Goal: Task Accomplishment & Management: Manage account settings

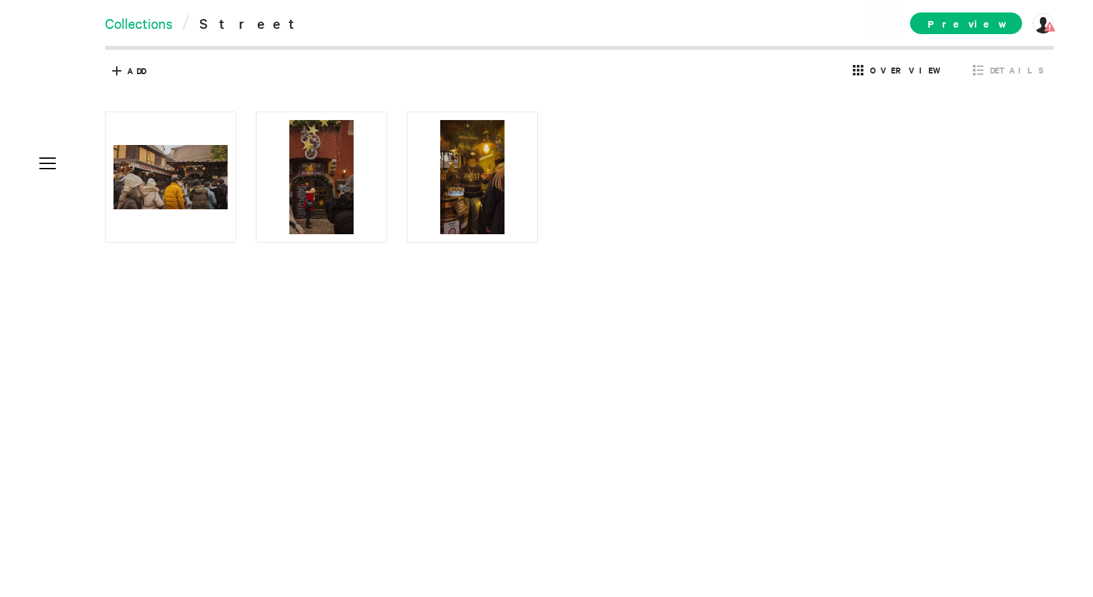
click at [140, 23] on link "Collections" at bounding box center [139, 23] width 68 height 18
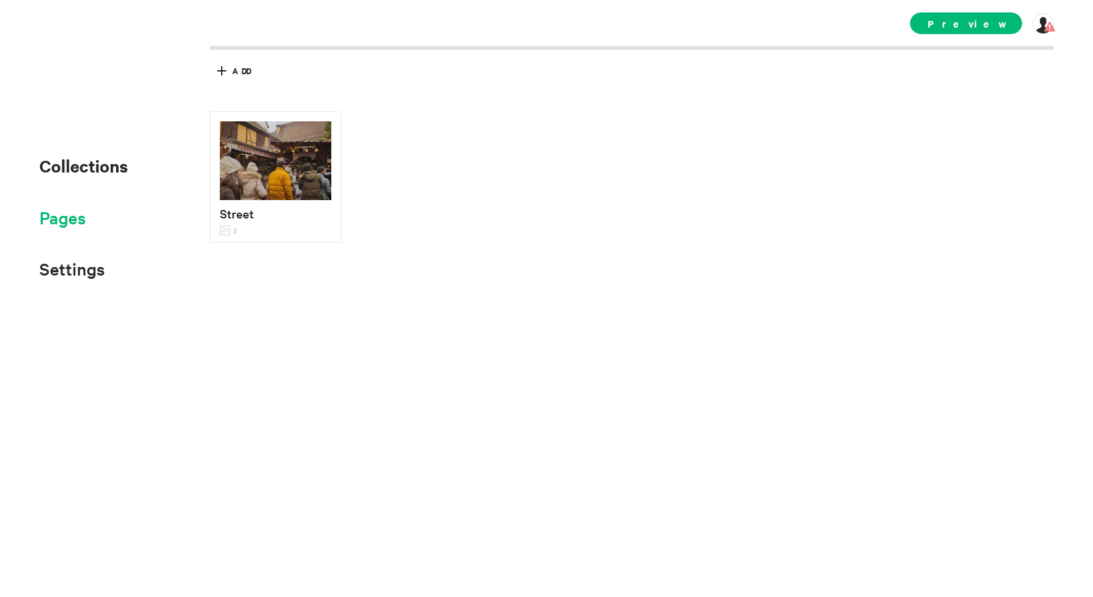
click at [73, 224] on span "Pages" at bounding box center [62, 218] width 47 height 22
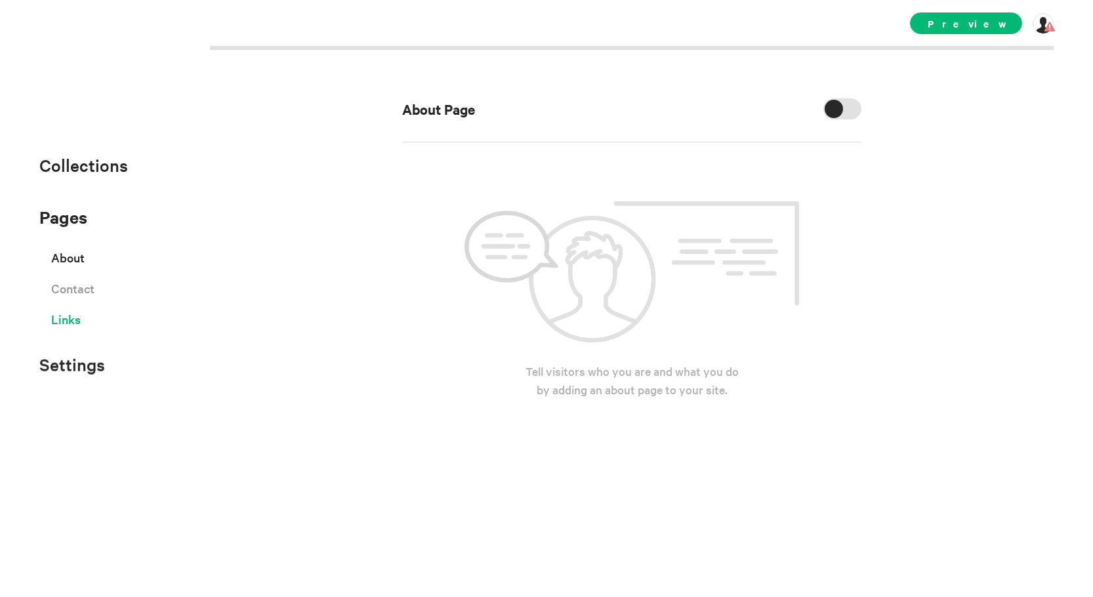
click at [74, 324] on span "Links" at bounding box center [66, 319] width 30 height 23
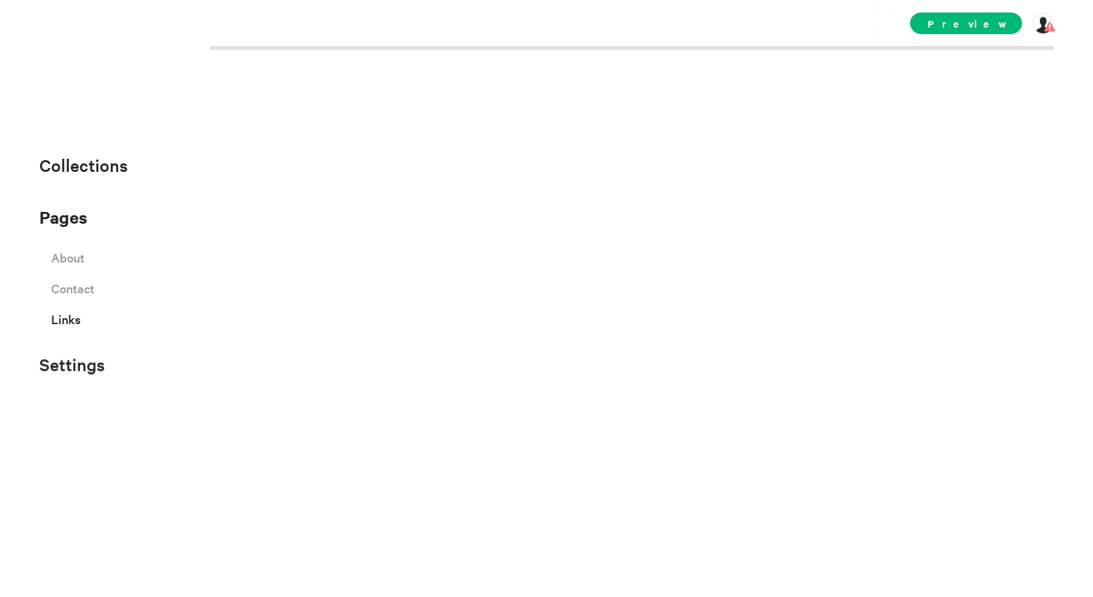
select select "instagram"
select select "facebook"
select select "twitter"
select select "youtube"
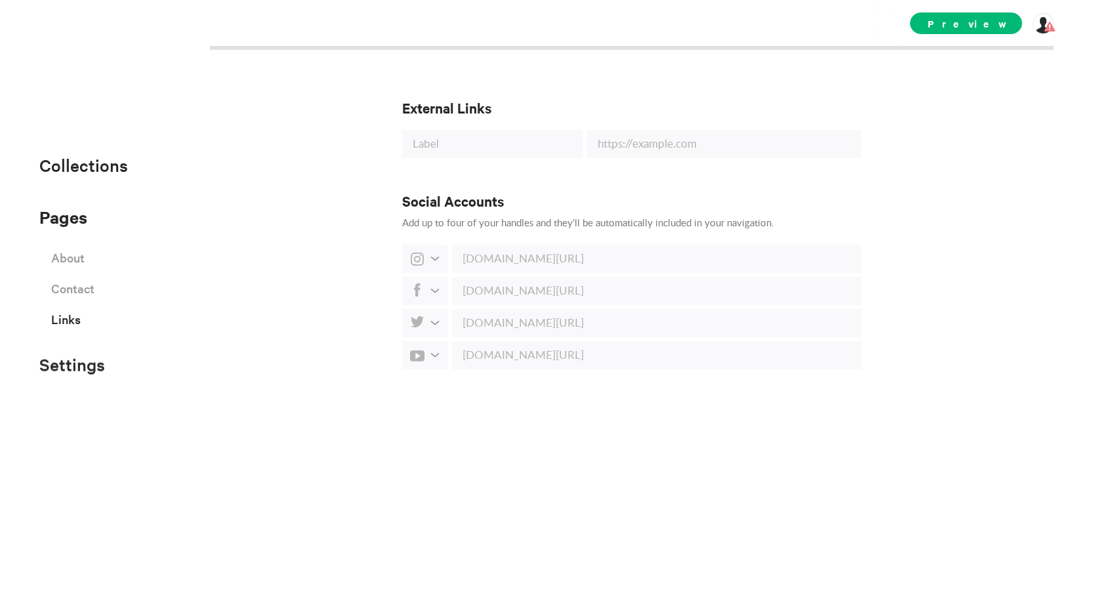
click at [572, 276] on div "Social Accounts Add up to four of your handles and they'll be automatically inc…" at bounding box center [631, 281] width 459 height 178
click at [565, 261] on input "text" at bounding box center [657, 259] width 410 height 28
paste input "[URL][DOMAIN_NAME]"
paste input "text"
drag, startPoint x: 664, startPoint y: 255, endPoint x: 502, endPoint y: 246, distance: 161.7
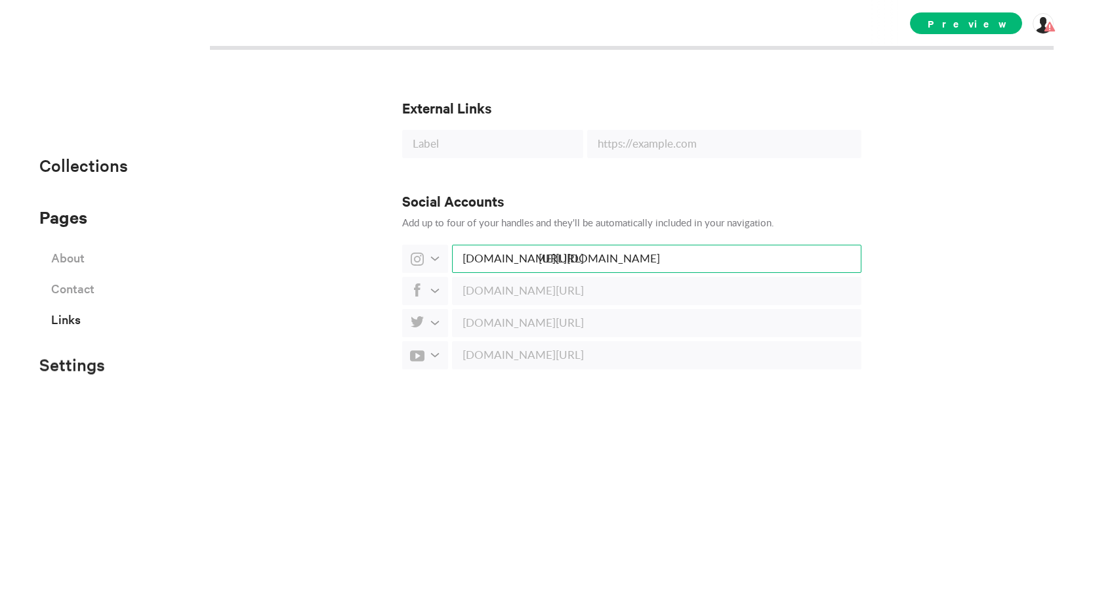
click at [502, 246] on input "[URL][DOMAIN_NAME]" at bounding box center [657, 259] width 410 height 28
click at [642, 269] on input "thesilliestwilly" at bounding box center [657, 259] width 410 height 28
click at [642, 264] on input "thesilliestwilly" at bounding box center [657, 259] width 410 height 28
drag, startPoint x: 461, startPoint y: 258, endPoint x: 566, endPoint y: 250, distance: 105.3
click at [564, 254] on input "thesilliestwilly" at bounding box center [657, 259] width 410 height 28
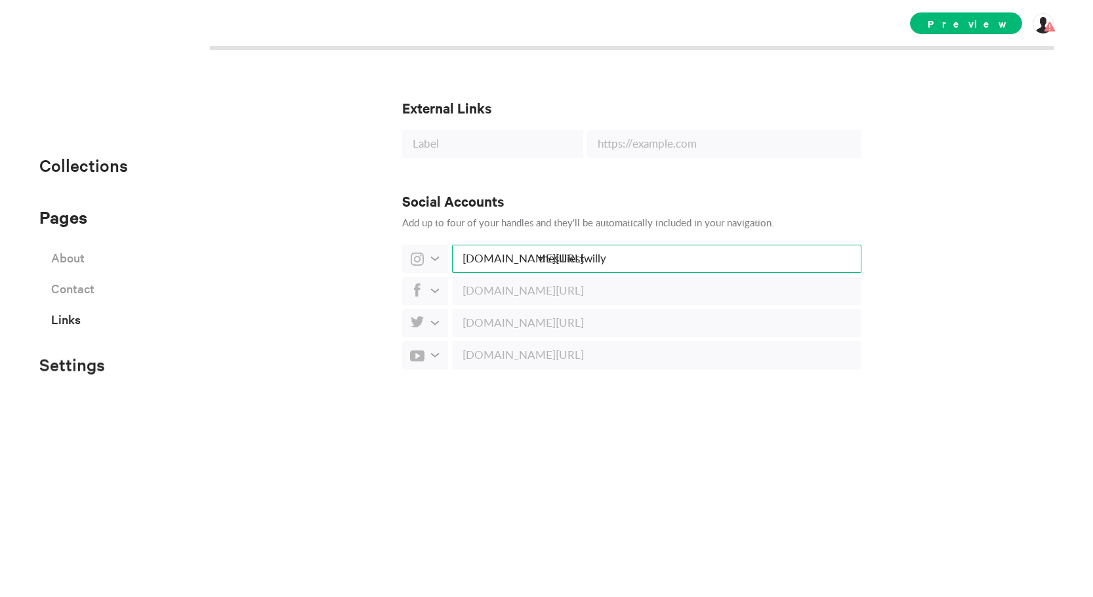
type input "thesilliestwilly"
click at [589, 178] on div "External Links Social Accounts Add up to four of your handles and they'll be au…" at bounding box center [631, 321] width 459 height 551
click at [537, 111] on h3 "External Links" at bounding box center [631, 107] width 459 height 18
drag, startPoint x: 461, startPoint y: 255, endPoint x: 486, endPoint y: 254, distance: 25.0
click at [486, 255] on input "thesilliestwilly" at bounding box center [657, 259] width 410 height 28
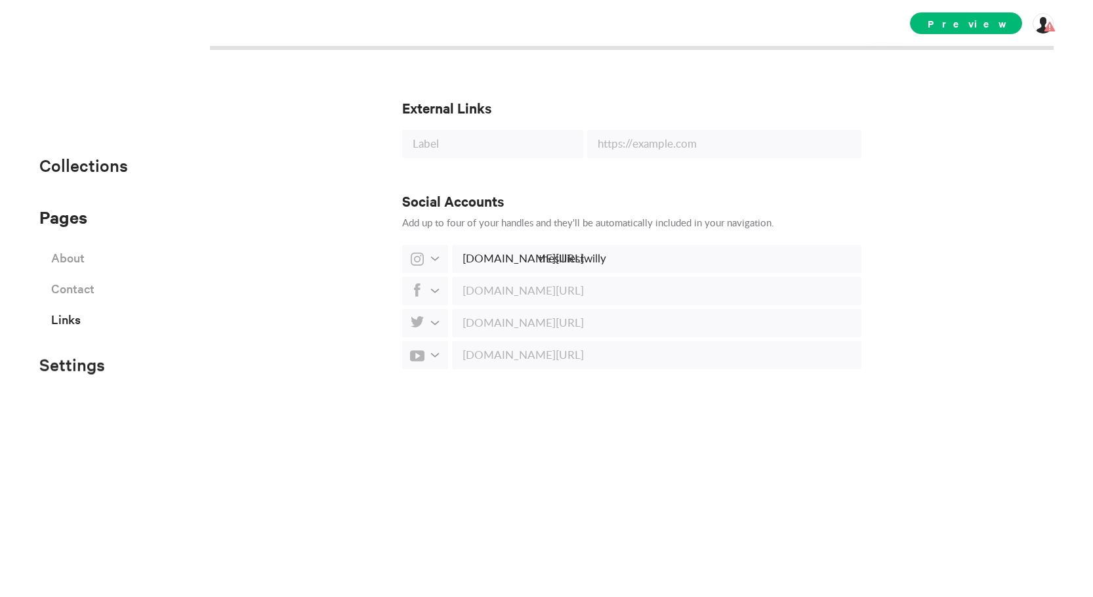
click at [734, 170] on div "External Links Social Accounts Add up to four of your handles and they'll be au…" at bounding box center [631, 321] width 459 height 551
click at [94, 294] on span "Contact" at bounding box center [72, 288] width 43 height 23
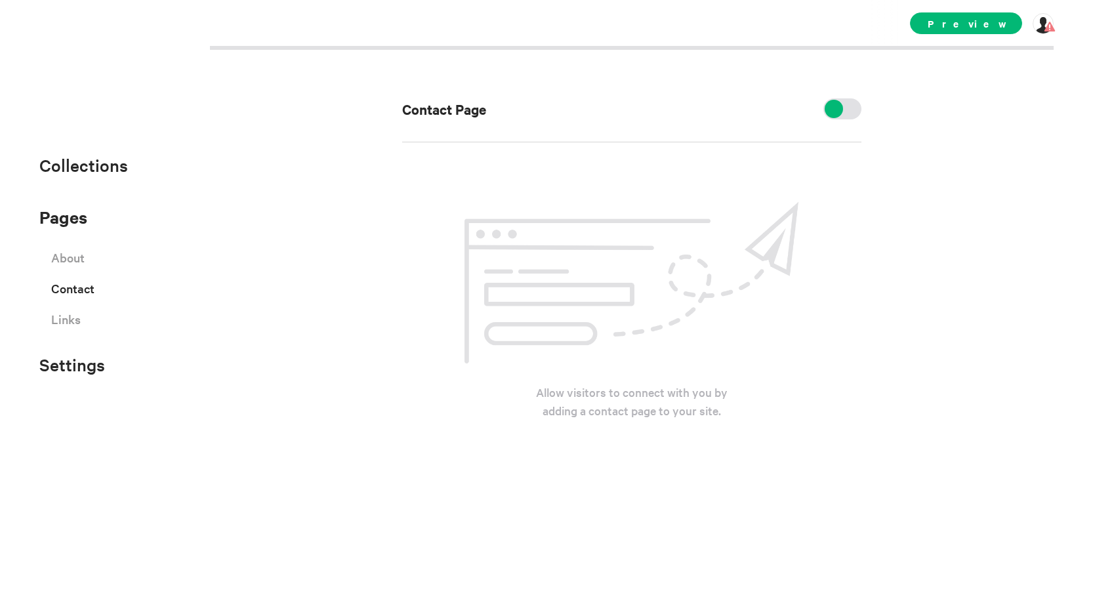
click at [835, 109] on div at bounding box center [834, 109] width 18 height 18
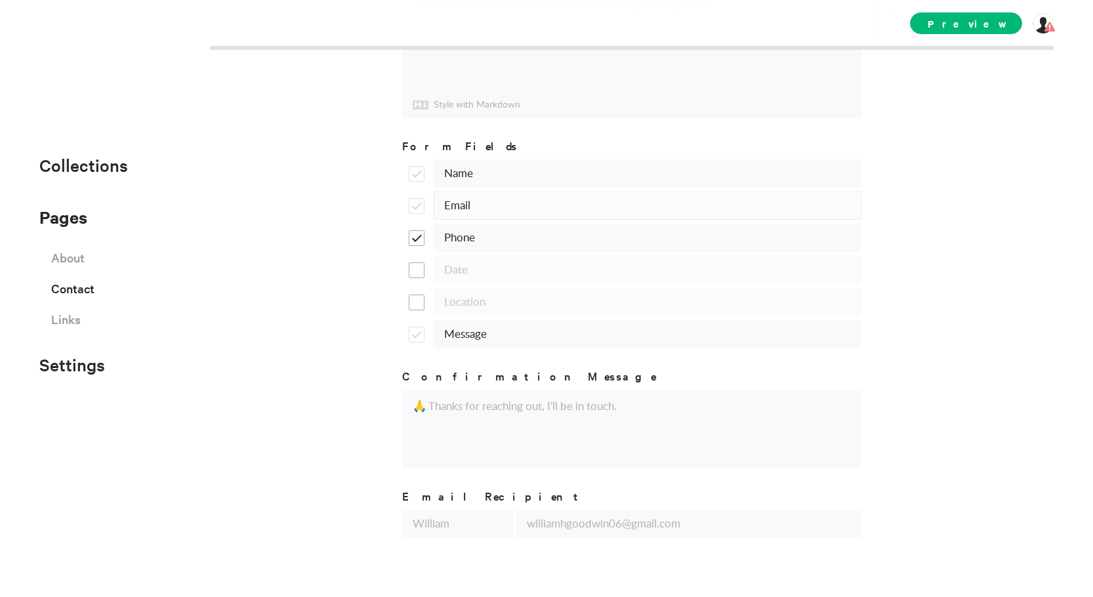
scroll to position [280, 0]
click at [586, 511] on input "text" at bounding box center [688, 521] width 345 height 28
click at [484, 518] on input "text" at bounding box center [458, 521] width 112 height 28
type input "w"
click at [515, 474] on div "Title Contact Content Greet your visitors as they consider contacting you (opti…" at bounding box center [631, 214] width 459 height 644
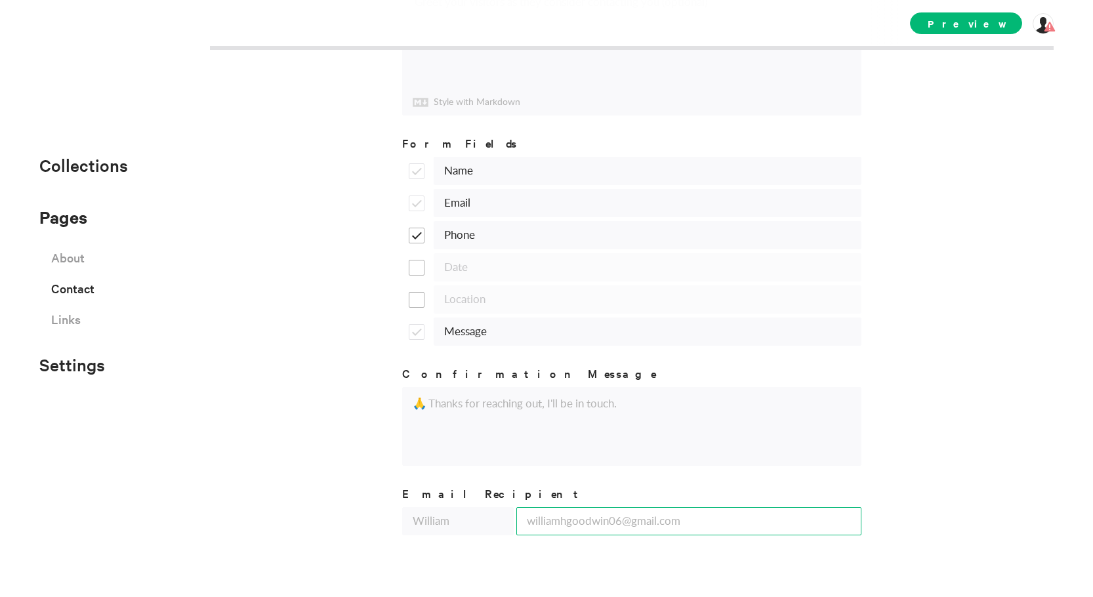
click at [547, 518] on input "text" at bounding box center [688, 521] width 345 height 28
click at [533, 487] on h3 "Email Recipient" at bounding box center [631, 493] width 459 height 15
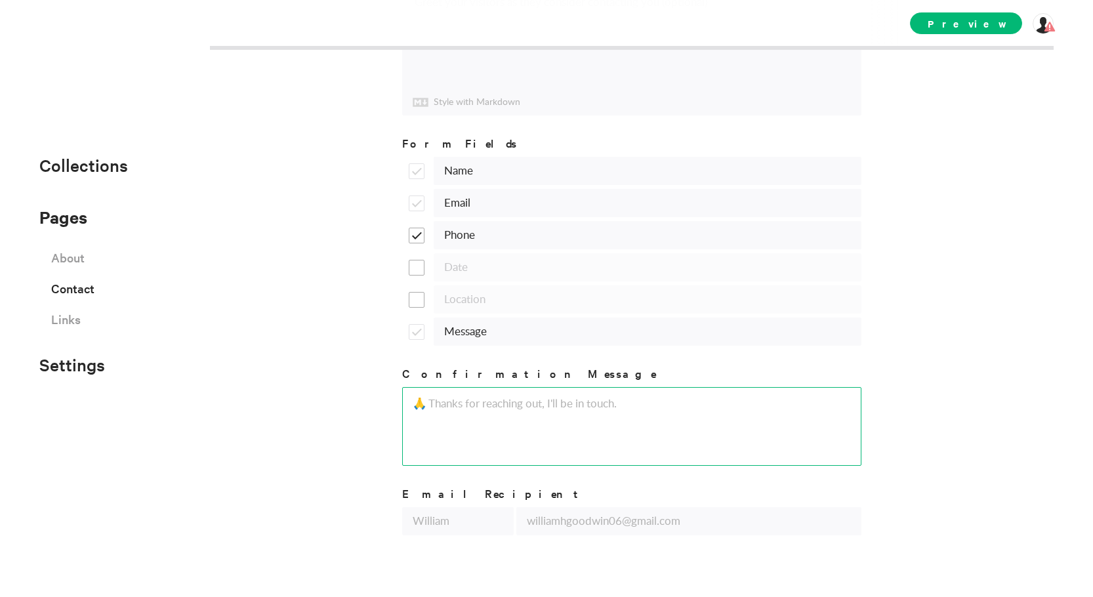
click at [537, 427] on textarea at bounding box center [631, 426] width 459 height 79
type textarea "d"
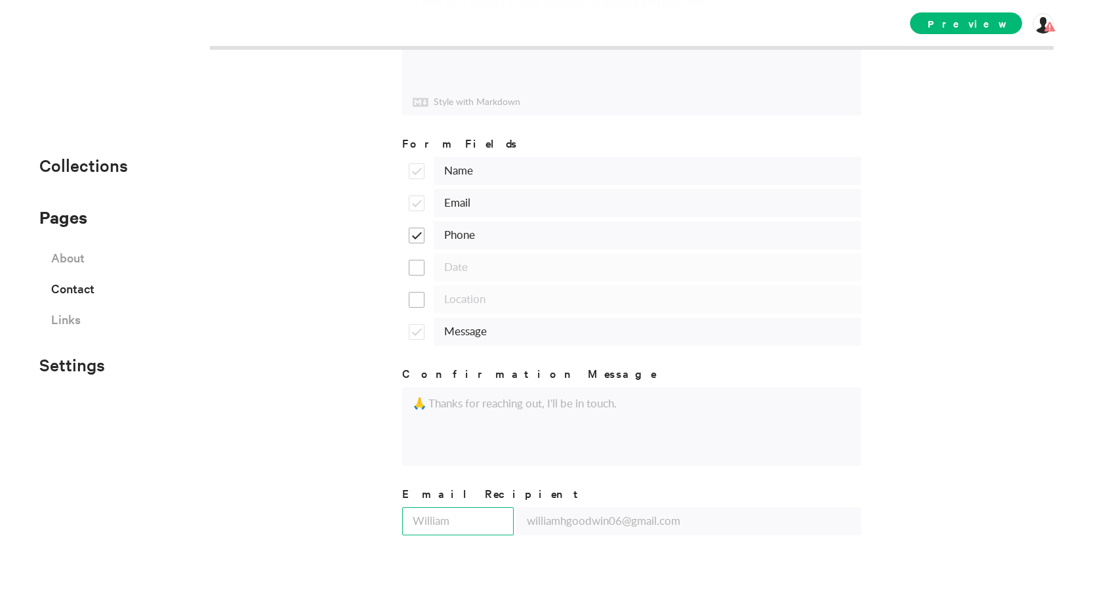
click at [442, 515] on input "text" at bounding box center [458, 521] width 112 height 28
type input "[PERSON_NAME]"
click at [536, 511] on input "text" at bounding box center [688, 521] width 345 height 28
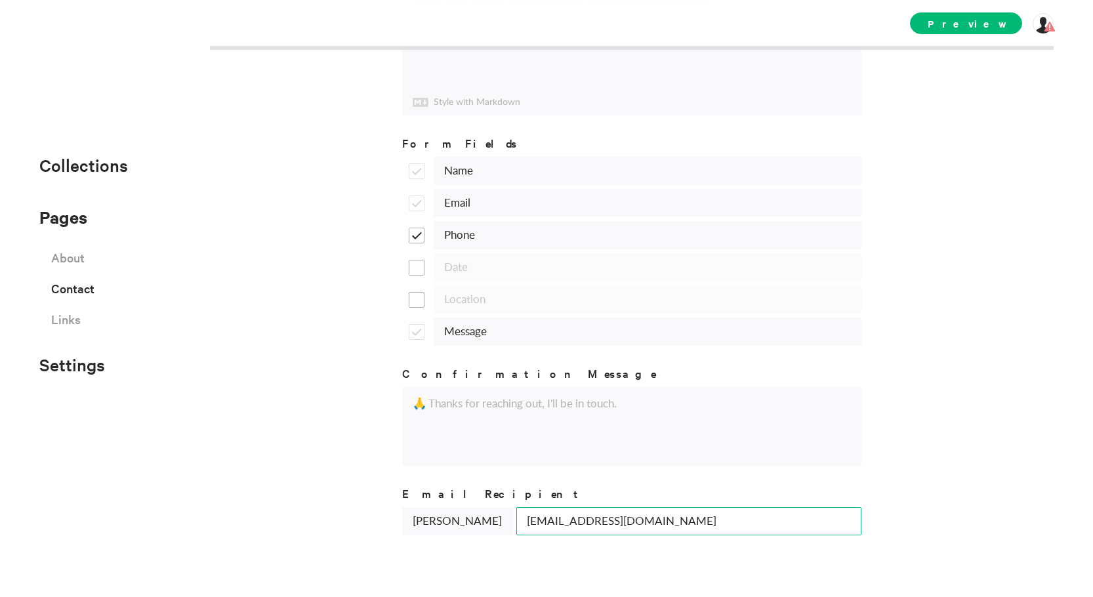
type input "[EMAIL_ADDRESS][DOMAIN_NAME]"
click at [531, 480] on div "Title Contact Content Greet your visitors as they consider contacting you (opti…" at bounding box center [631, 214] width 459 height 644
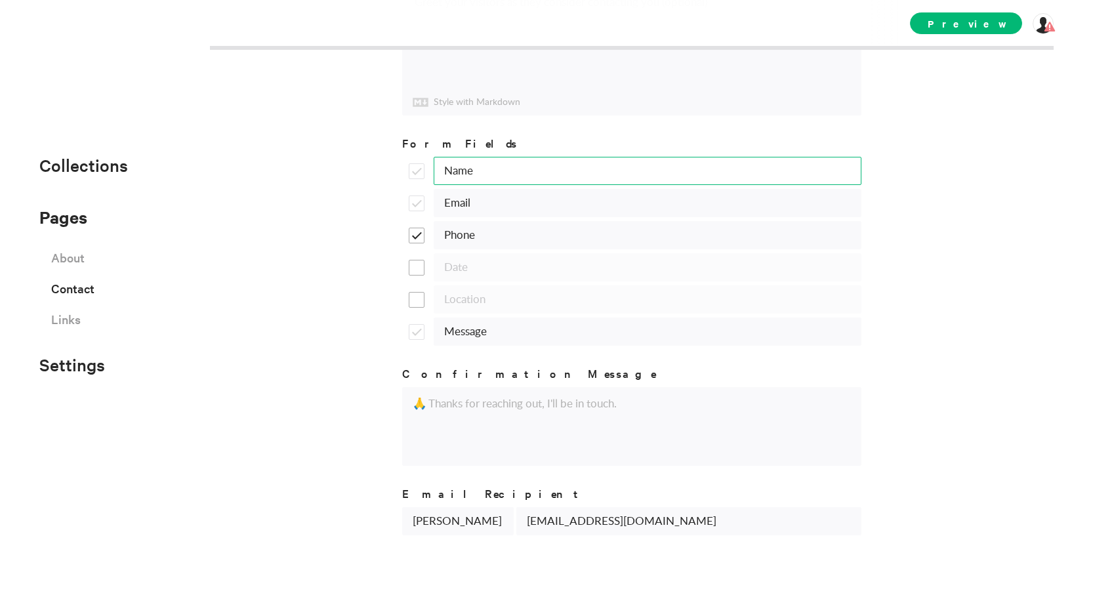
click at [468, 169] on input "Name" at bounding box center [648, 171] width 428 height 28
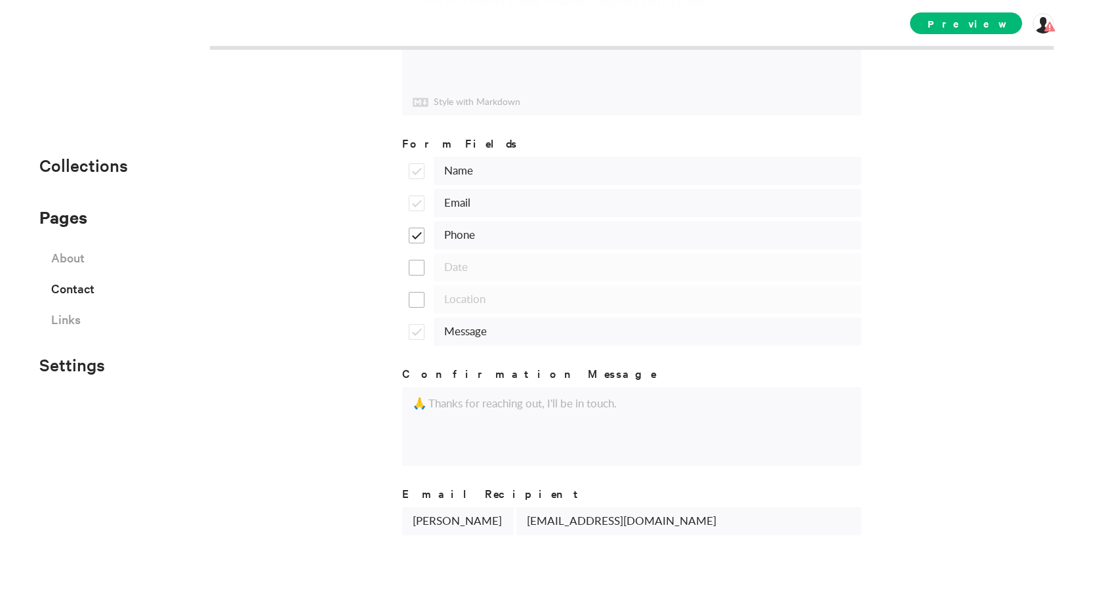
click at [317, 194] on div "Contact Page Title Contact Content Greet your visitors as they consider contact…" at bounding box center [546, 298] width 1093 height 597
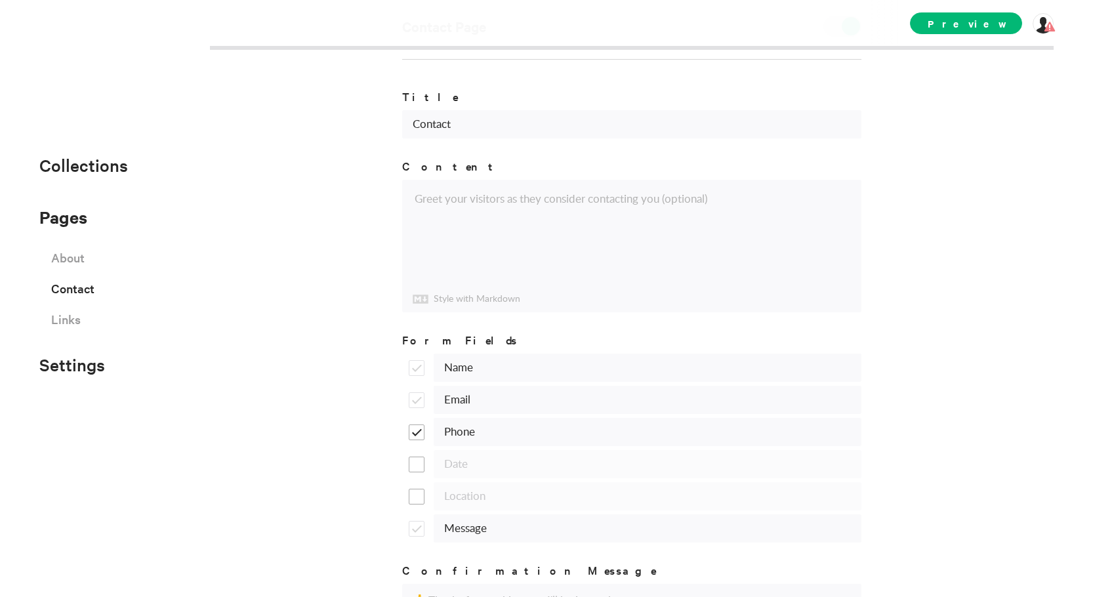
scroll to position [0, 0]
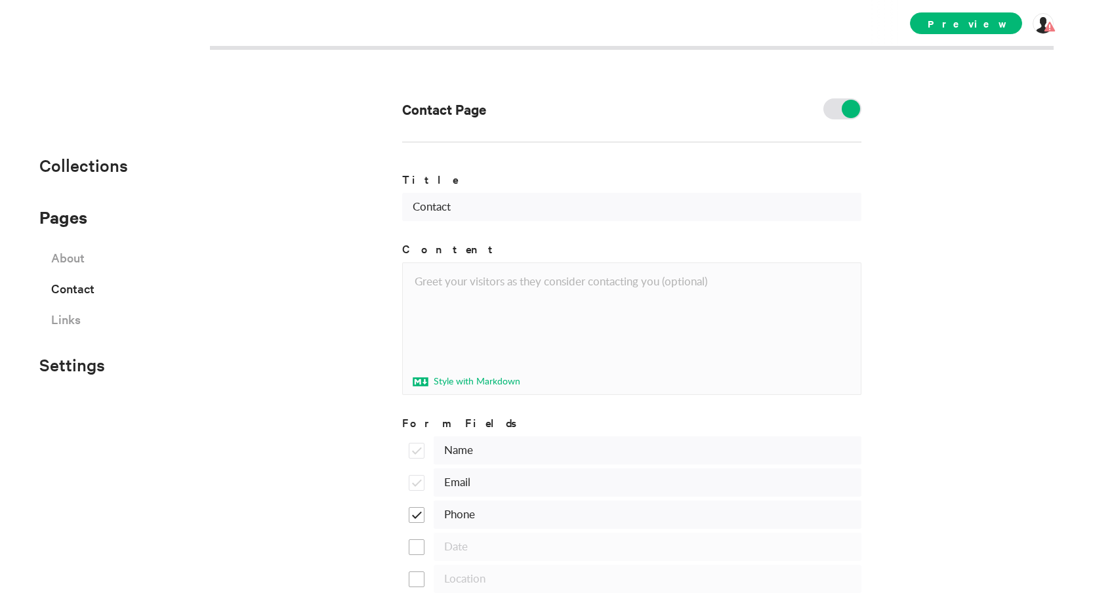
click at [423, 385] on p "Style with Markdown" at bounding box center [467, 382] width 108 height 14
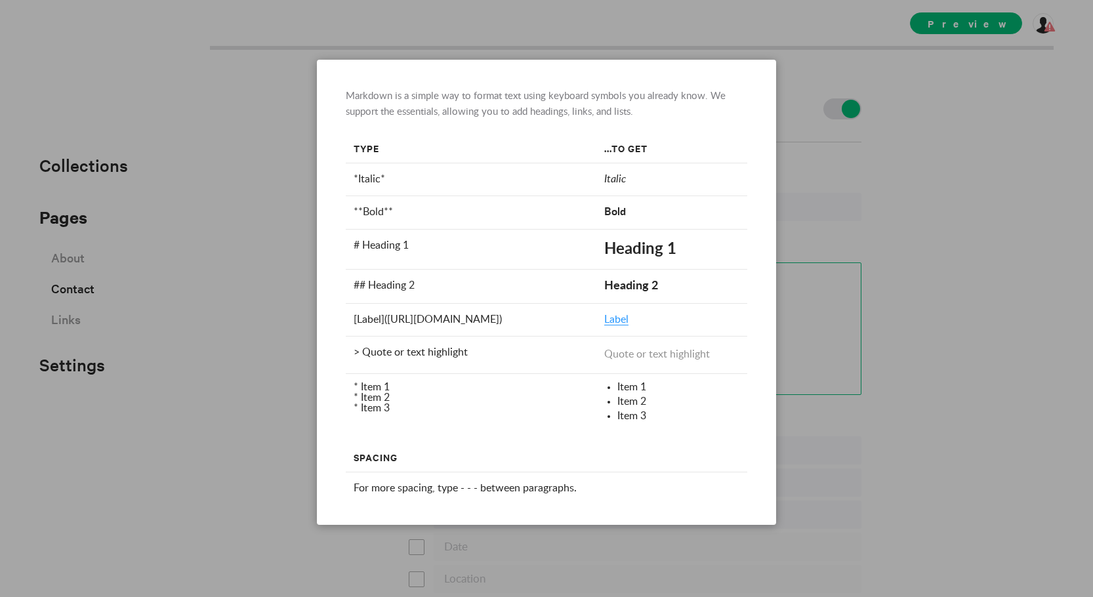
click at [251, 351] on div at bounding box center [546, 298] width 1093 height 597
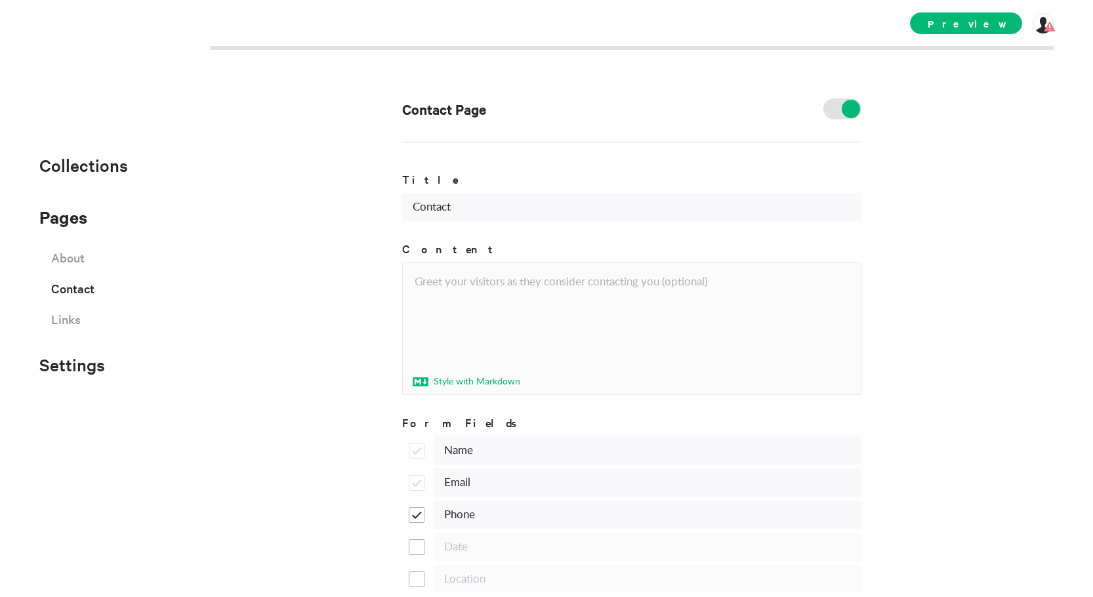
click at [422, 377] on icon at bounding box center [421, 381] width 16 height 9
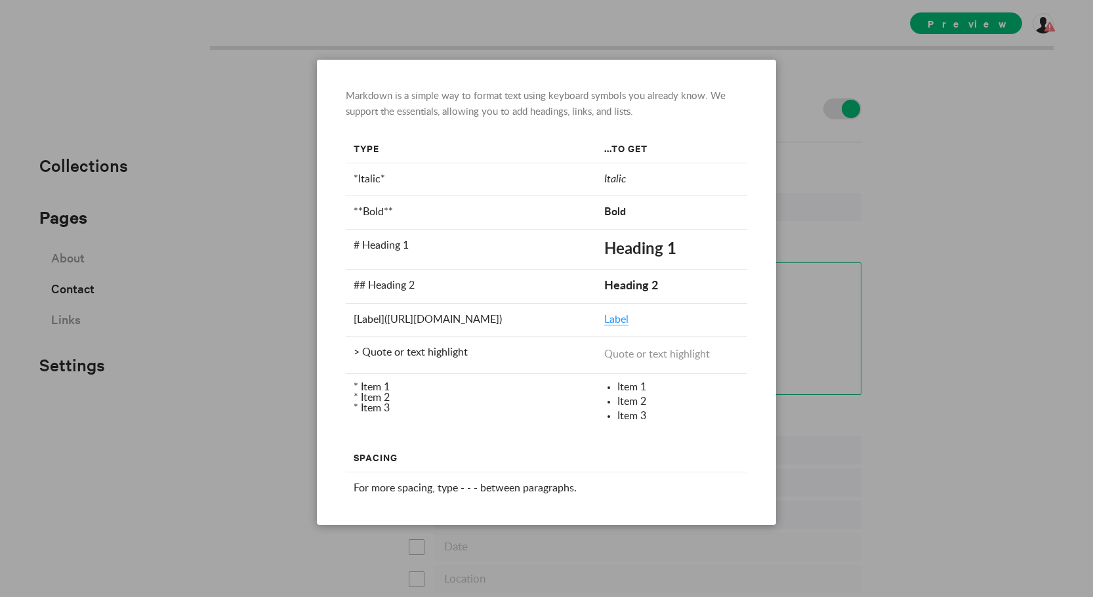
click at [232, 316] on div at bounding box center [546, 298] width 1093 height 597
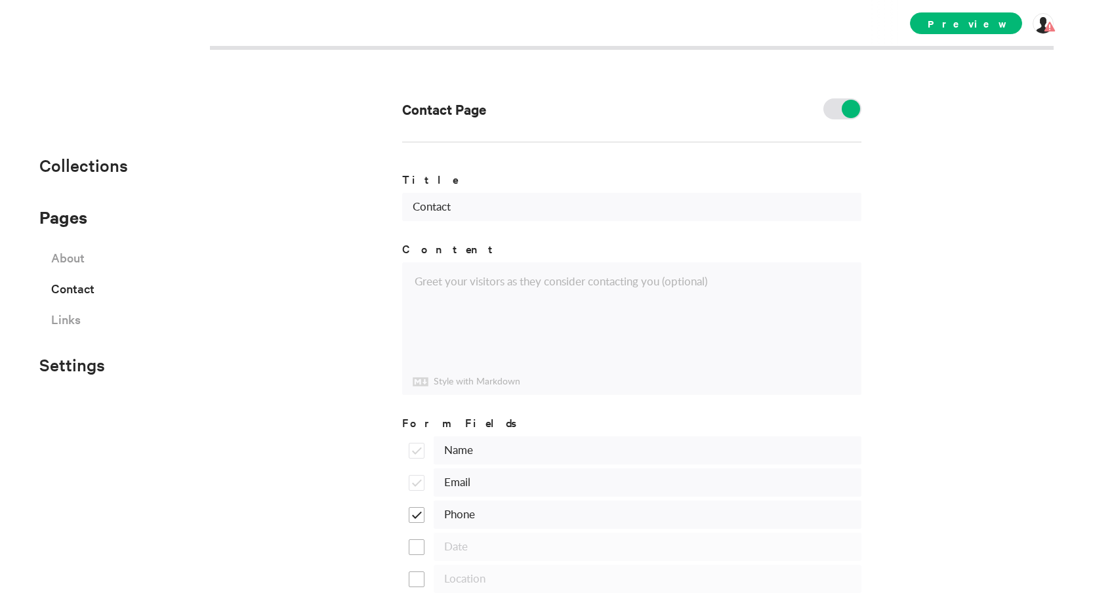
scroll to position [280, 0]
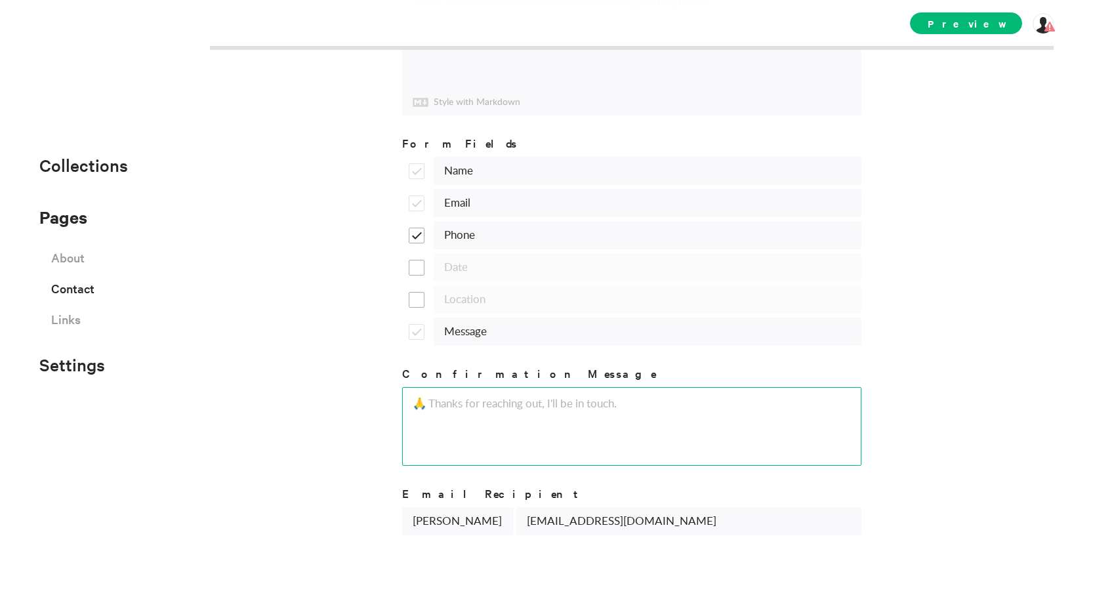
click at [488, 394] on textarea at bounding box center [631, 426] width 459 height 79
type textarea "Thank you for messaging! I will respond"
paste textarea "Thank you for messaging! I will respond"
drag, startPoint x: 612, startPoint y: 405, endPoint x: 538, endPoint y: 404, distance: 74.2
click at [538, 404] on textarea "Thank you for messaging! I will respond" at bounding box center [631, 426] width 459 height 79
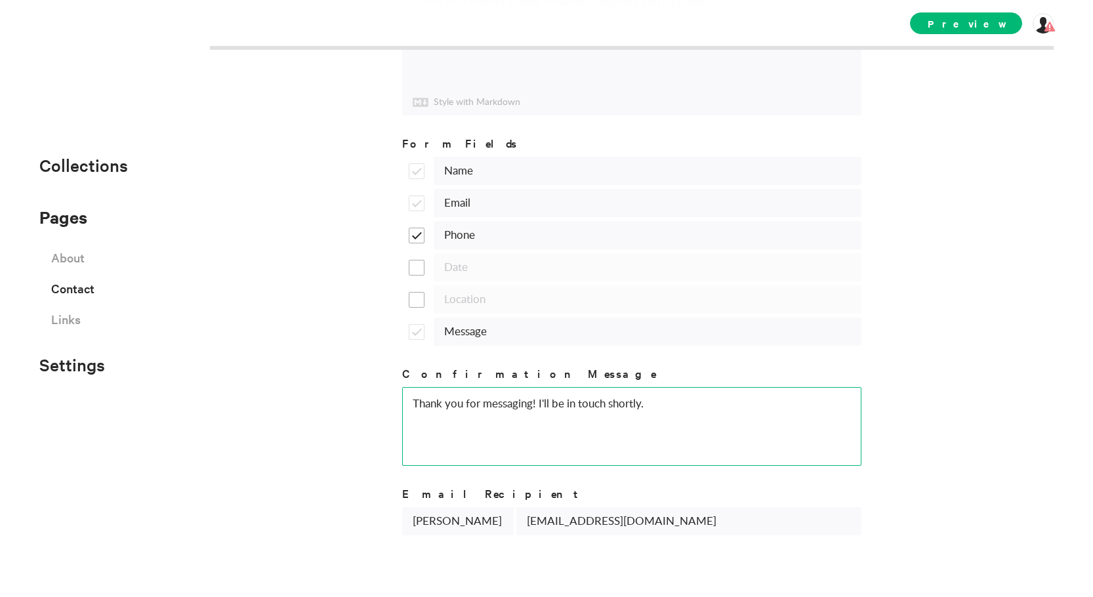
type textarea "Thank you for messaging! I'll be in touch shortly."
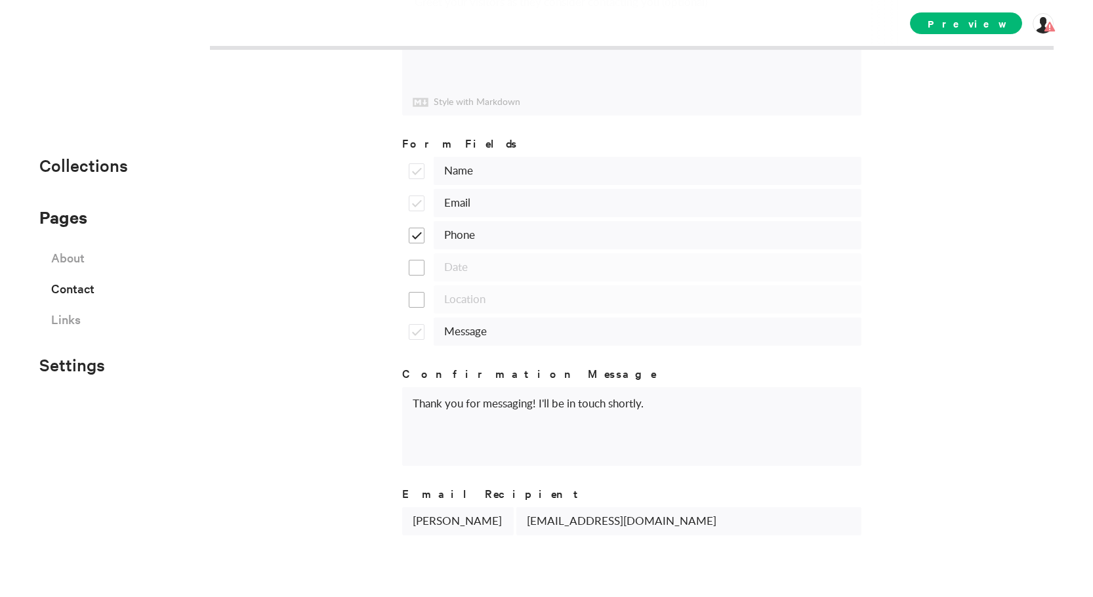
click at [313, 368] on div "Contact Page Title Contact Content Greet your visitors as they consider contact…" at bounding box center [546, 298] width 1093 height 597
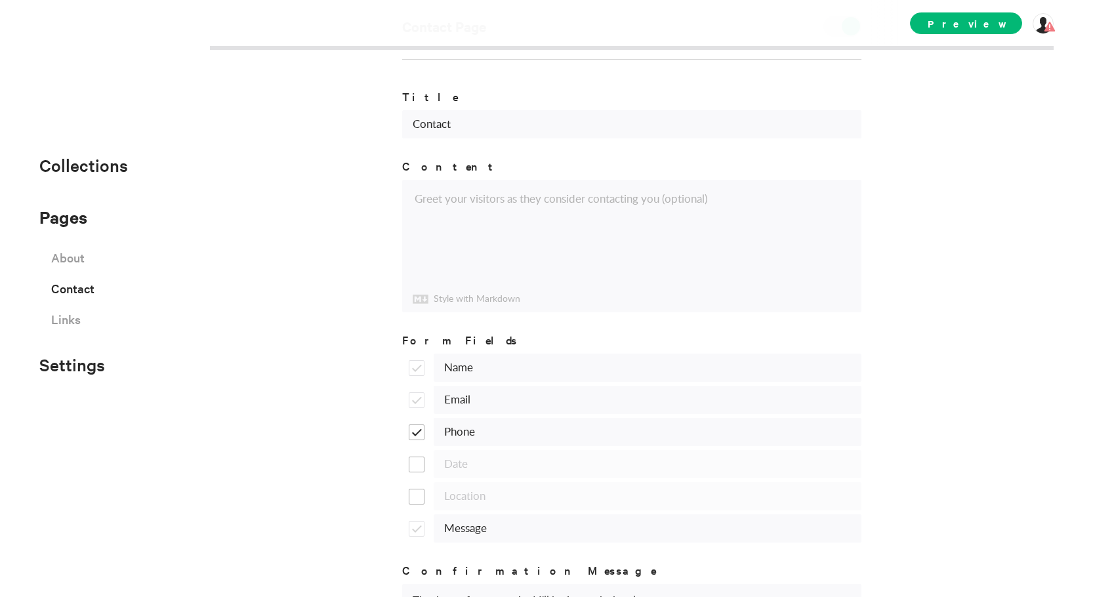
scroll to position [0, 0]
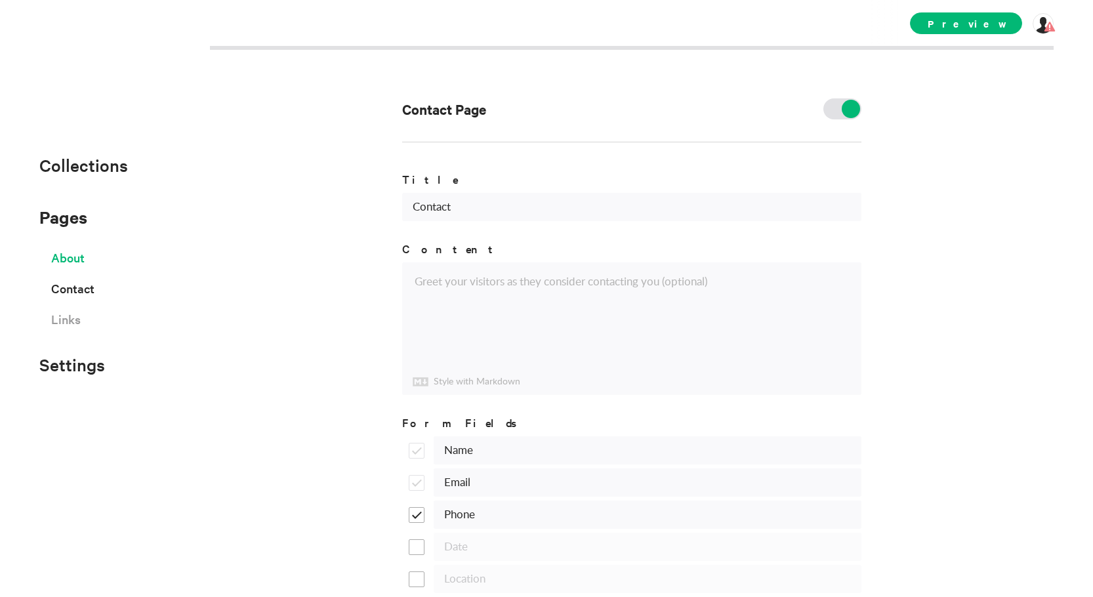
click at [79, 258] on span "About" at bounding box center [67, 257] width 33 height 23
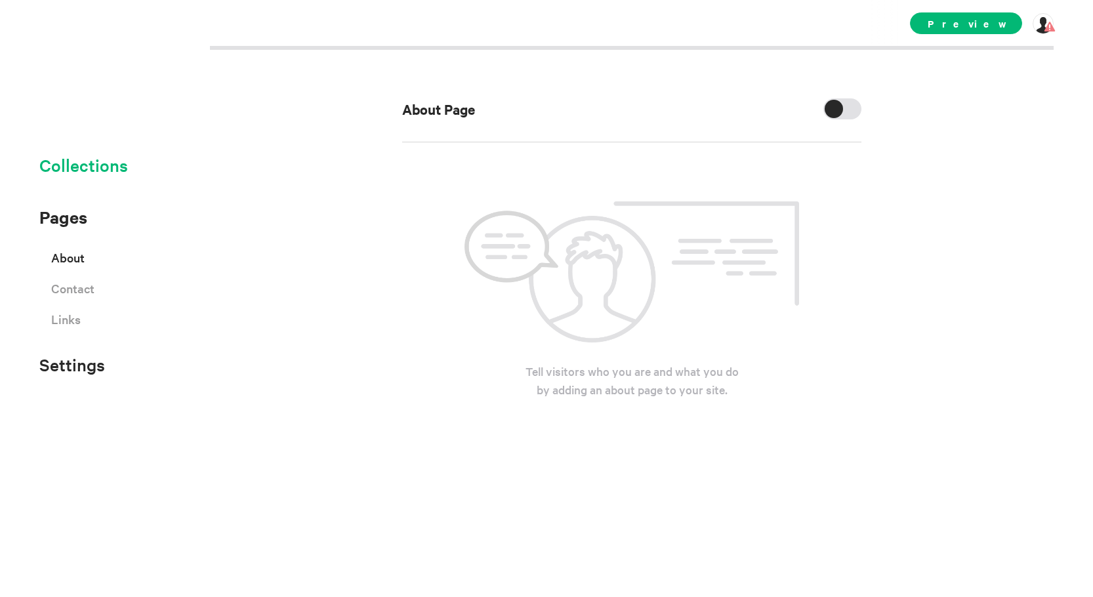
click at [95, 169] on span "Collections" at bounding box center [83, 165] width 89 height 22
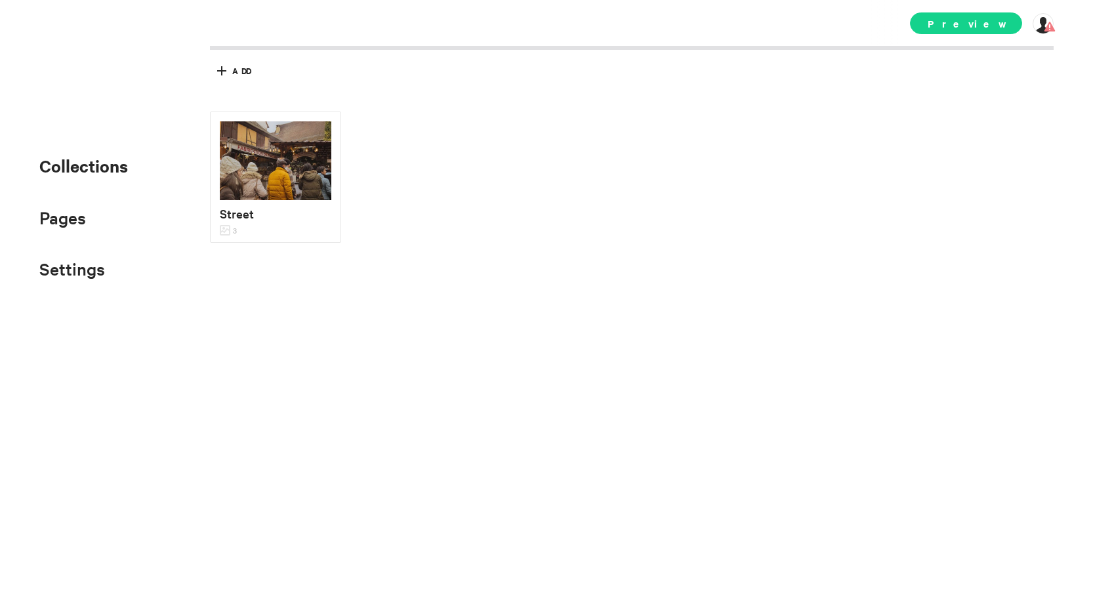
click at [975, 16] on span "Preview" at bounding box center [966, 23] width 112 height 22
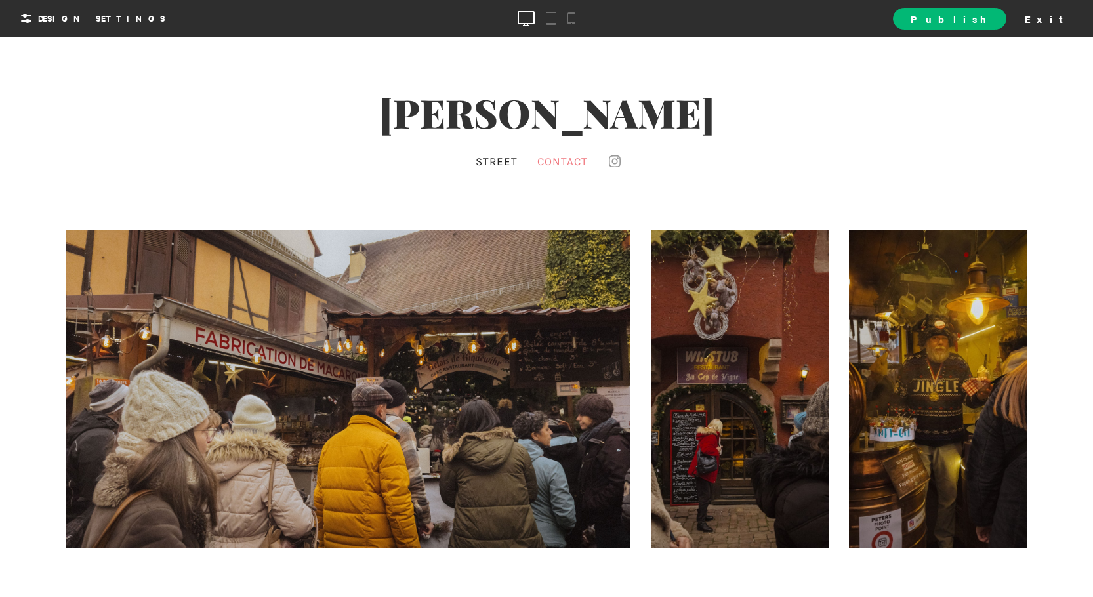
click at [553, 163] on span "Contact" at bounding box center [562, 161] width 51 height 13
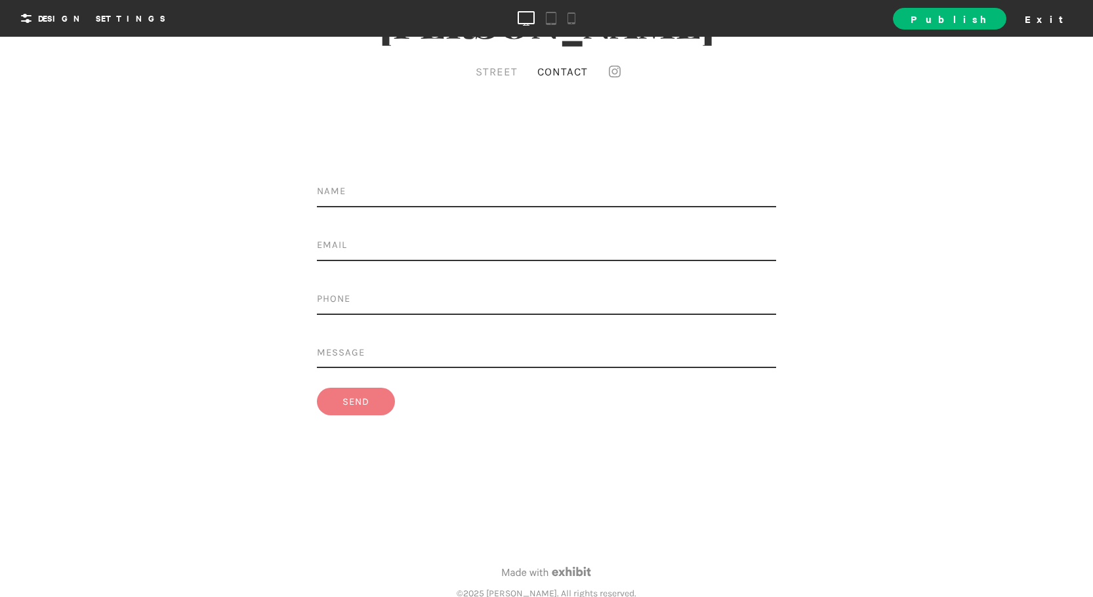
scroll to position [121, 0]
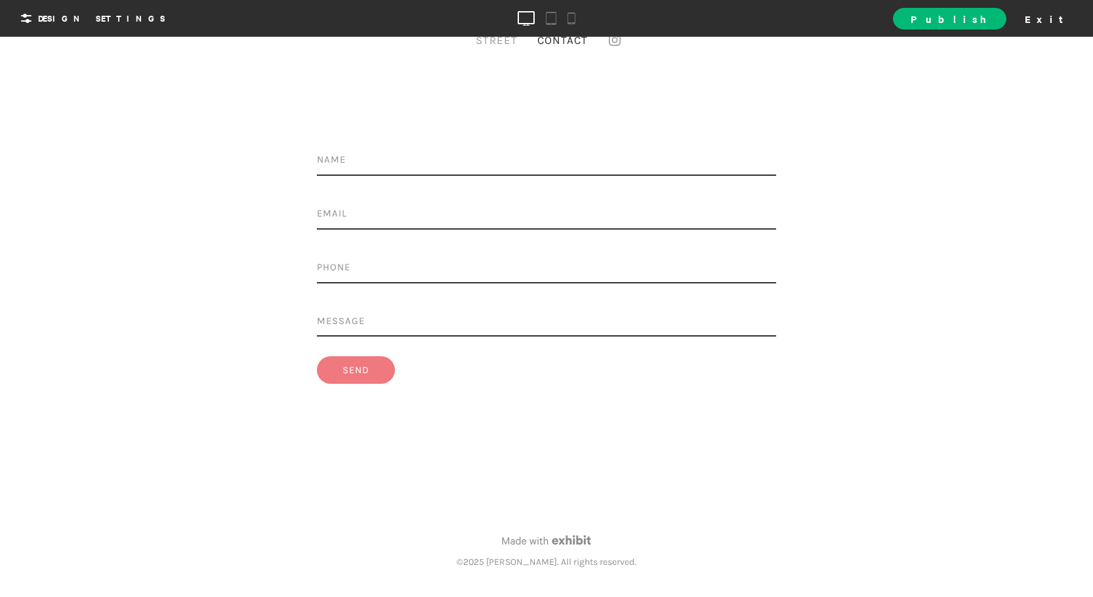
click at [392, 315] on textarea at bounding box center [546, 323] width 459 height 27
click at [378, 276] on input "text" at bounding box center [546, 270] width 459 height 28
click at [275, 262] on div "Name Email Message Name Email Phone Message Sorry, there was an issue sending y…" at bounding box center [547, 256] width 788 height 255
click at [329, 358] on button "Send" at bounding box center [356, 370] width 78 height 28
click at [288, 325] on div "Name Email Message Name Email Phone Message Sorry, there was an issue sending y…" at bounding box center [547, 256] width 788 height 255
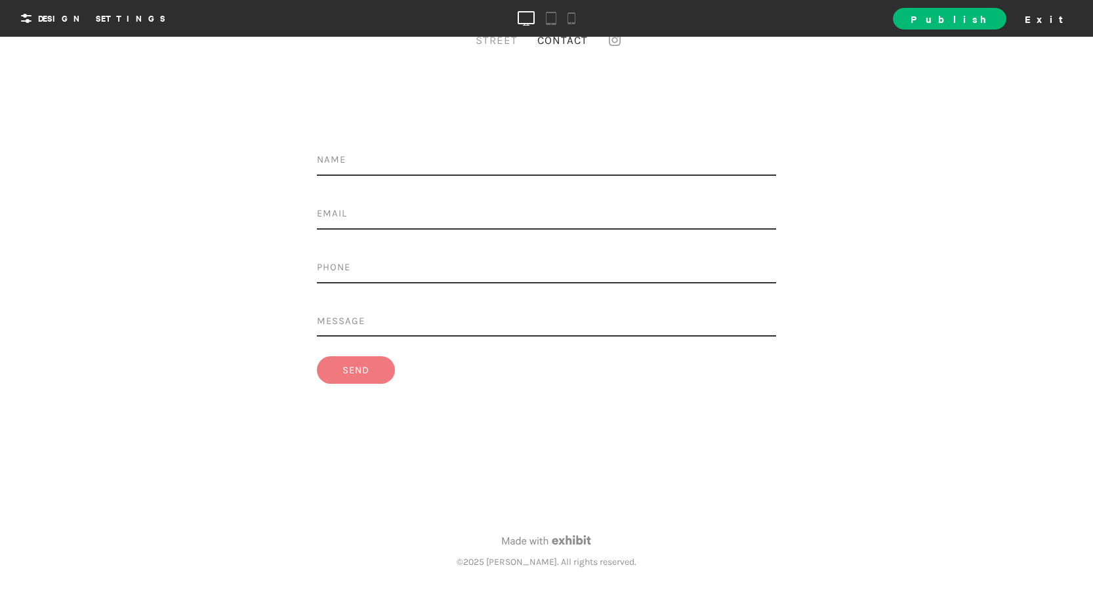
click at [356, 161] on input "text" at bounding box center [546, 162] width 459 height 28
type input "[PERSON_NAME]"
type input "9102295242"
click at [372, 370] on button "Send" at bounding box center [356, 370] width 78 height 28
click at [367, 190] on ol "Name [PERSON_NAME] Email Phone 9102295242 Message" at bounding box center [546, 242] width 459 height 188
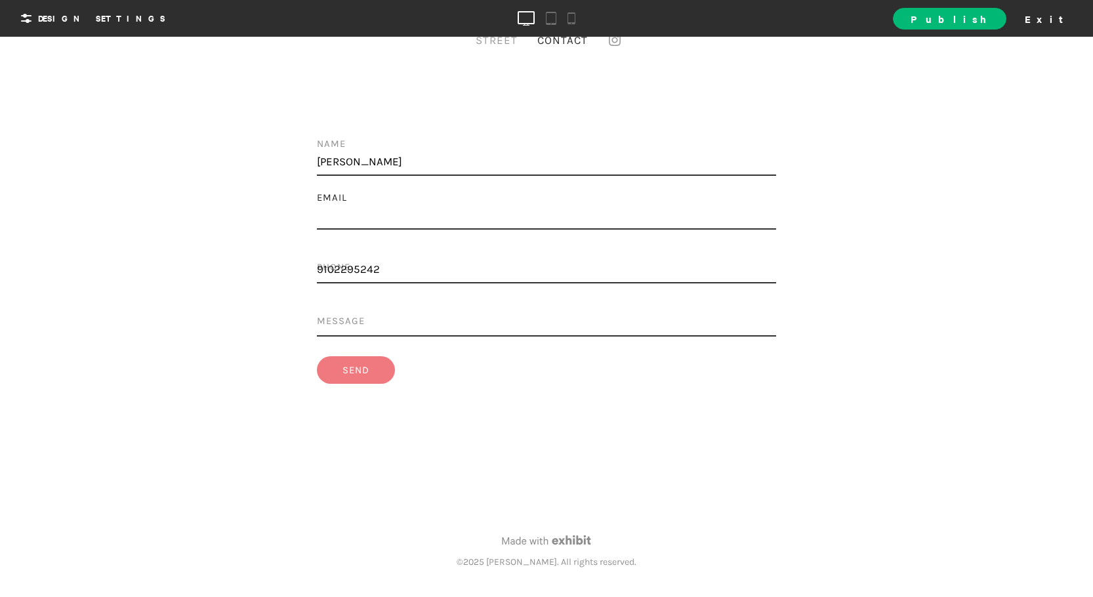
click at [371, 219] on input "email" at bounding box center [546, 216] width 459 height 28
type input "[EMAIL_ADDRESS][DOMAIN_NAME]"
click at [385, 305] on ol "Name [PERSON_NAME] Email [EMAIL_ADDRESS][DOMAIN_NAME] Phone 9102295242 Message" at bounding box center [546, 242] width 459 height 188
click at [392, 318] on textarea at bounding box center [546, 323] width 459 height 27
type textarea "hi"
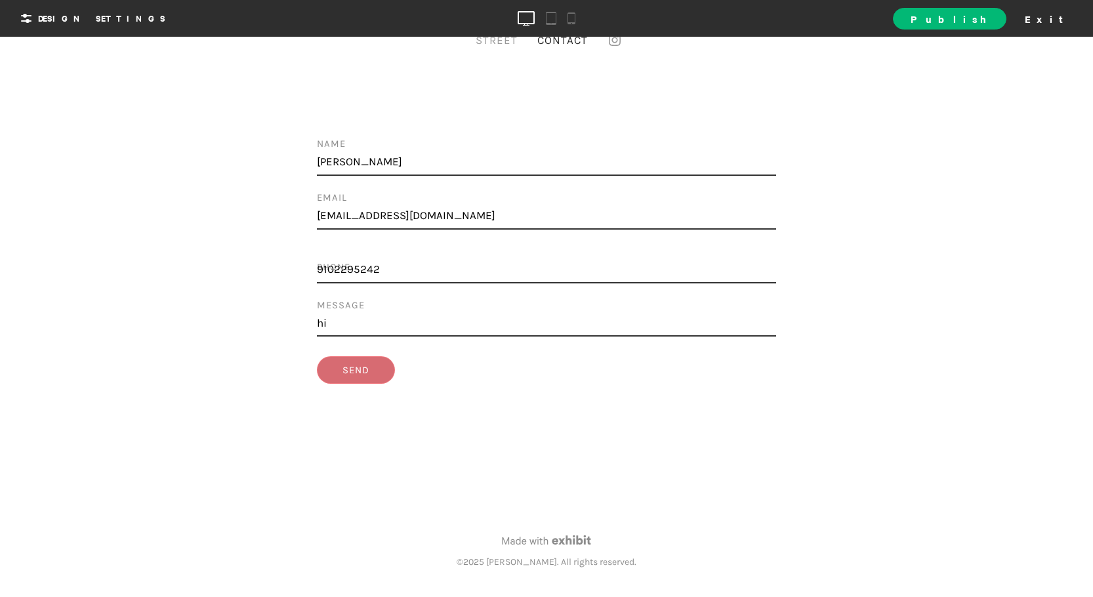
click at [369, 369] on span "Send" at bounding box center [356, 370] width 27 height 12
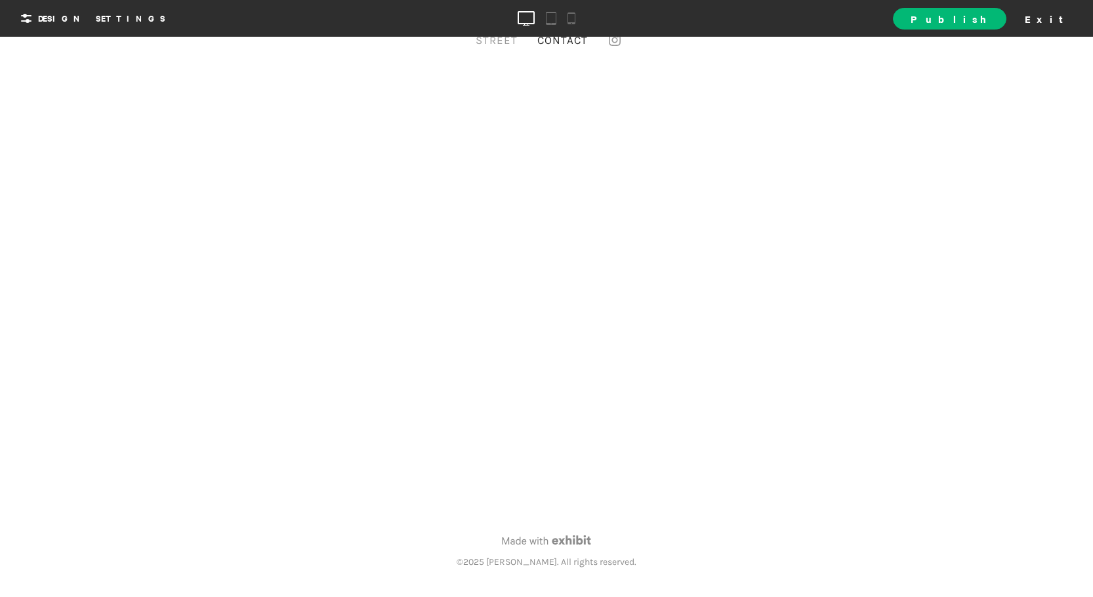
scroll to position [0, 0]
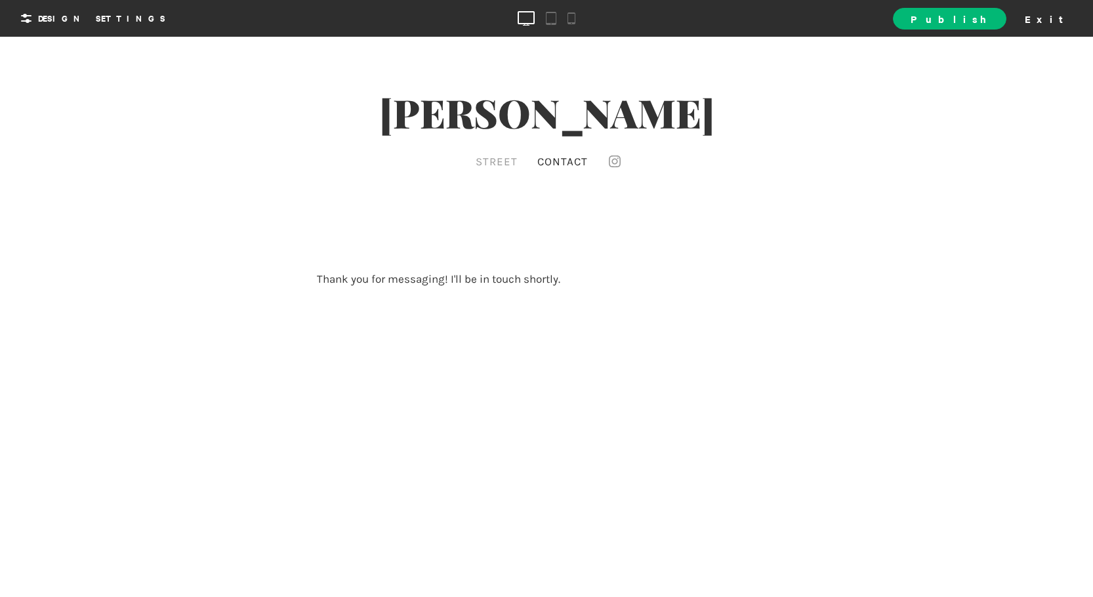
click at [388, 356] on div "Thank you for messaging! I'll be in touch shortly." at bounding box center [546, 318] width 919 height 176
click at [617, 157] on icon at bounding box center [615, 162] width 12 height 12
click at [864, 142] on div "[PERSON_NAME] Street Contact" at bounding box center [546, 104] width 1093 height 135
click at [502, 161] on link "Street" at bounding box center [497, 162] width 49 height 20
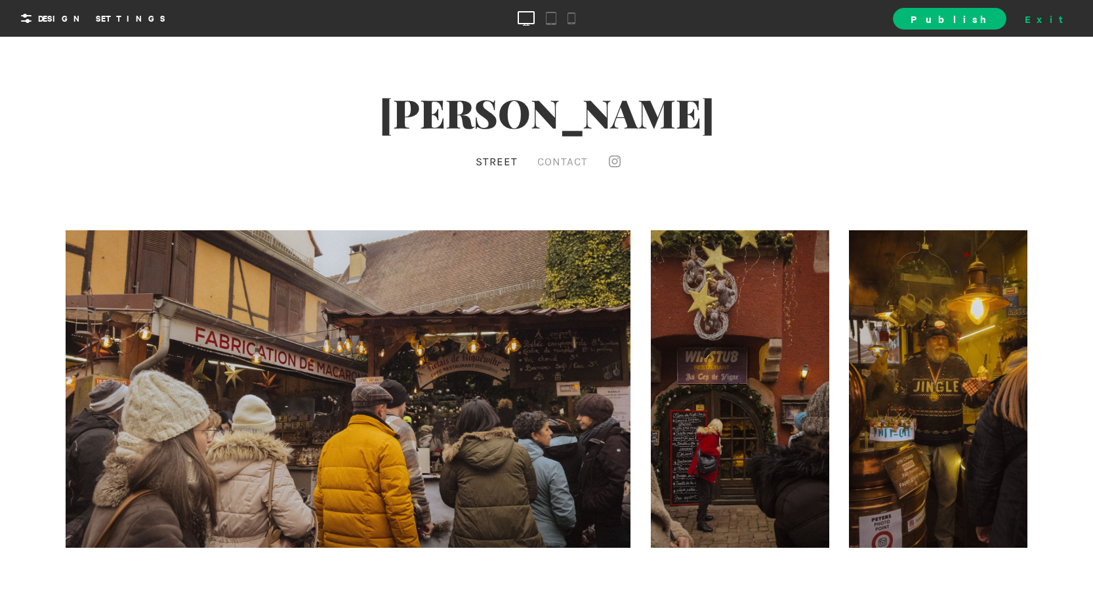
click at [1070, 17] on div "Exit" at bounding box center [1049, 19] width 58 height 20
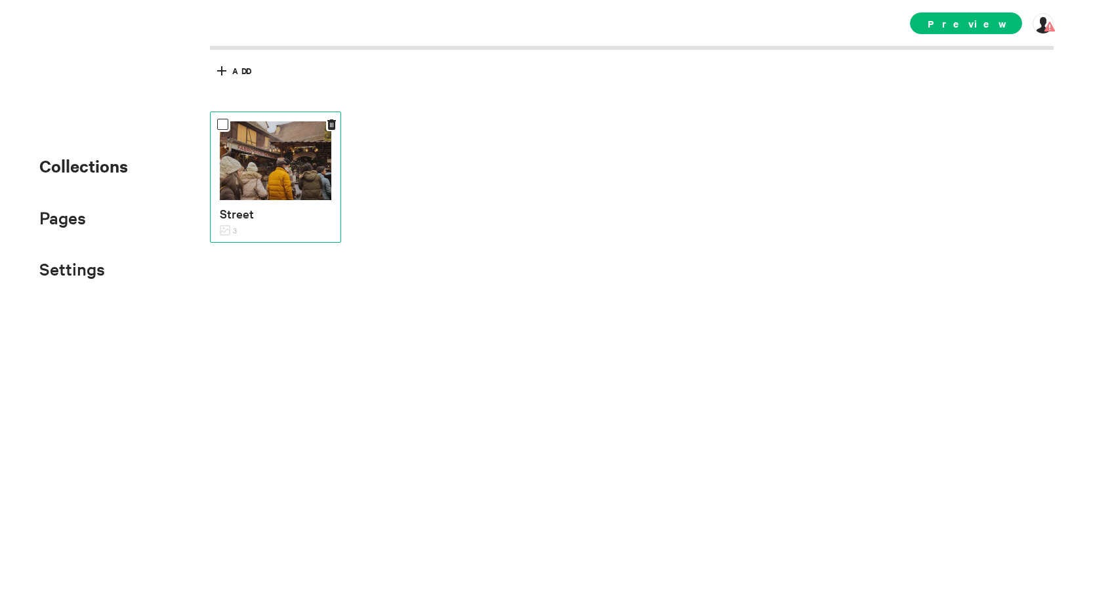
click at [275, 171] on img at bounding box center [276, 160] width 112 height 79
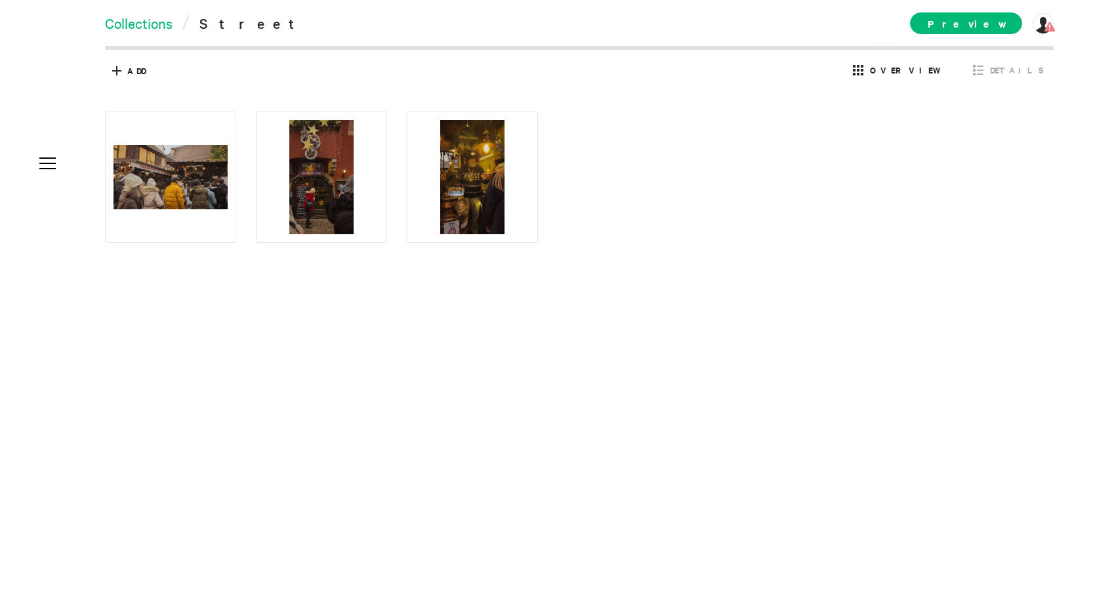
click at [136, 24] on link "Collections" at bounding box center [139, 23] width 68 height 18
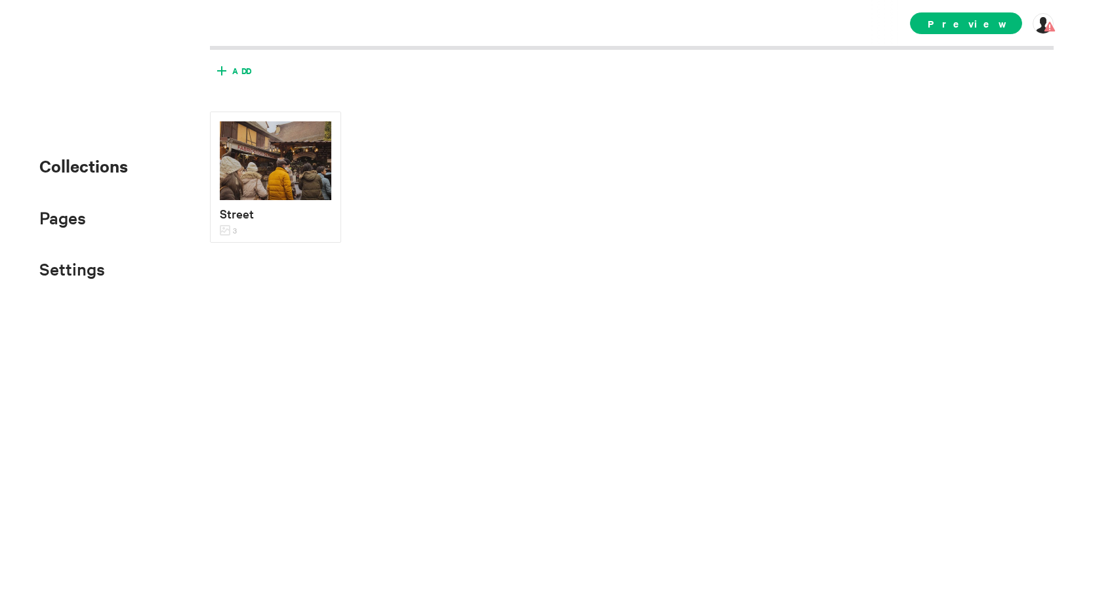
click at [234, 70] on span "Add" at bounding box center [241, 71] width 18 height 12
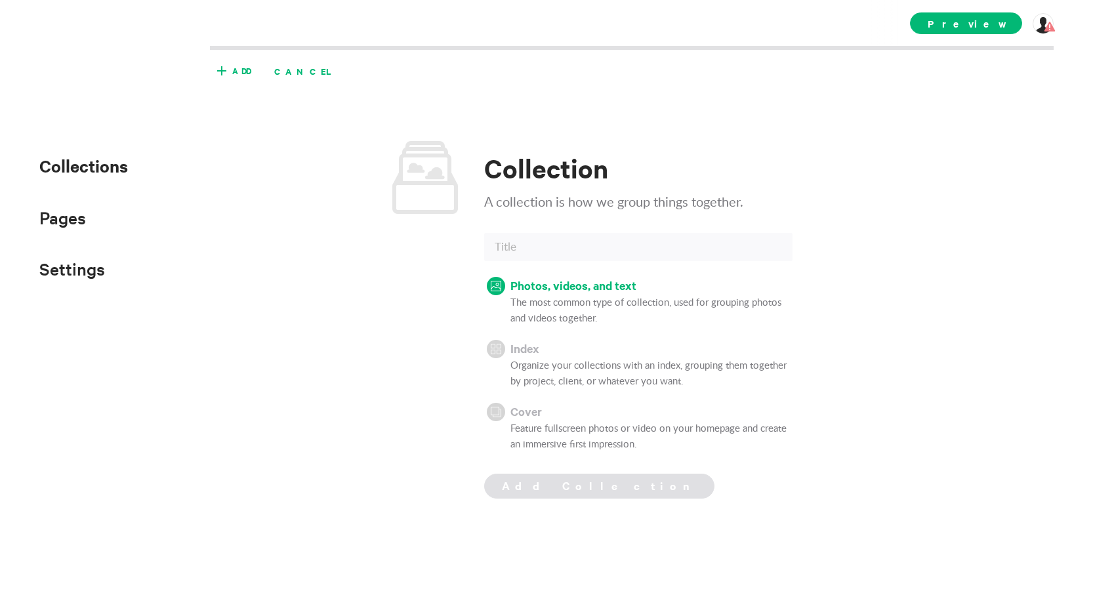
click at [283, 70] on span "Cancel" at bounding box center [307, 71] width 76 height 22
